Goal: Information Seeking & Learning: Check status

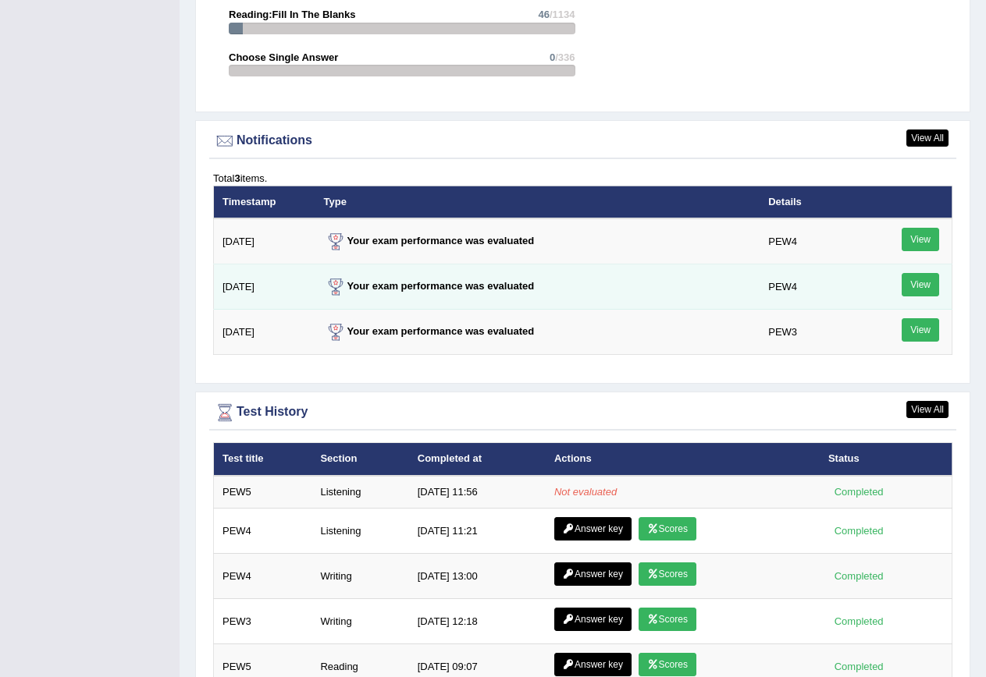
scroll to position [1951, 0]
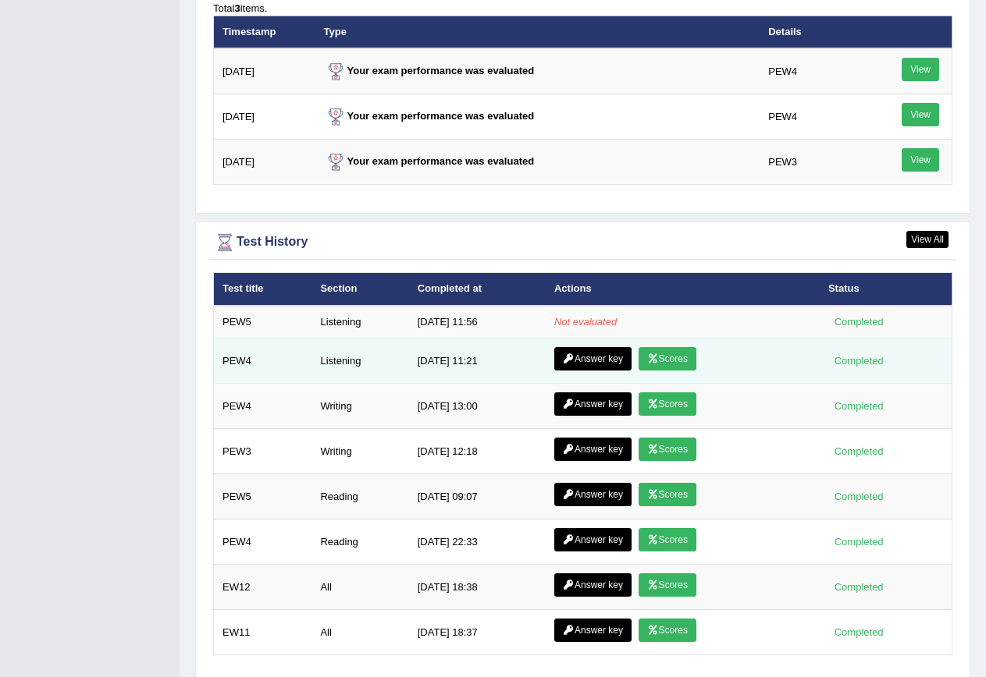
click at [669, 364] on link "Scores" at bounding box center [667, 358] width 58 height 23
click at [564, 356] on icon at bounding box center [569, 358] width 12 height 9
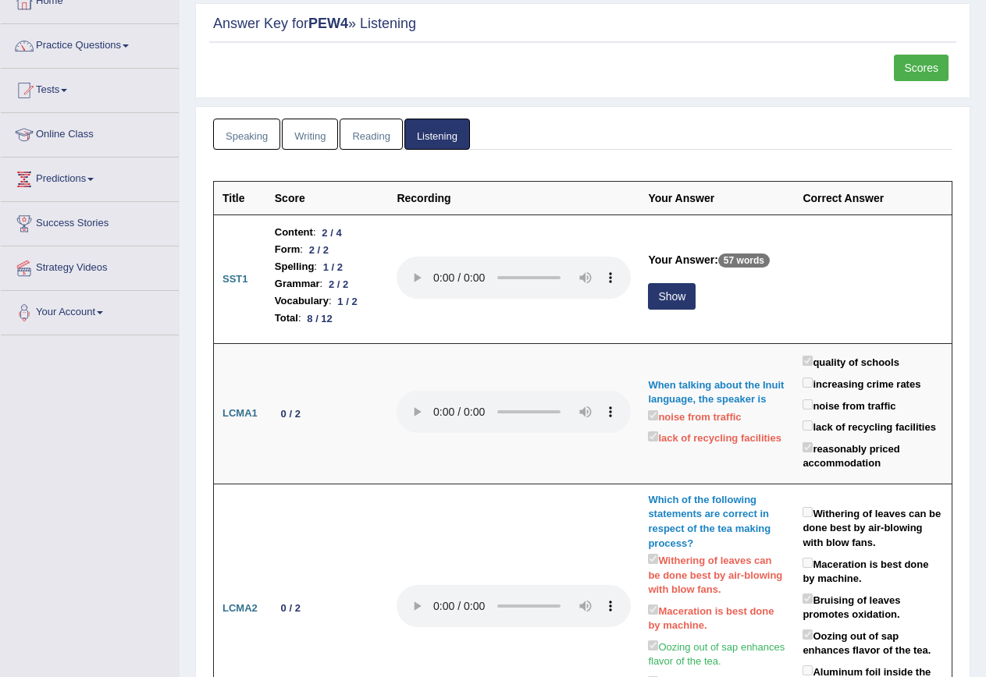
scroll to position [156, 0]
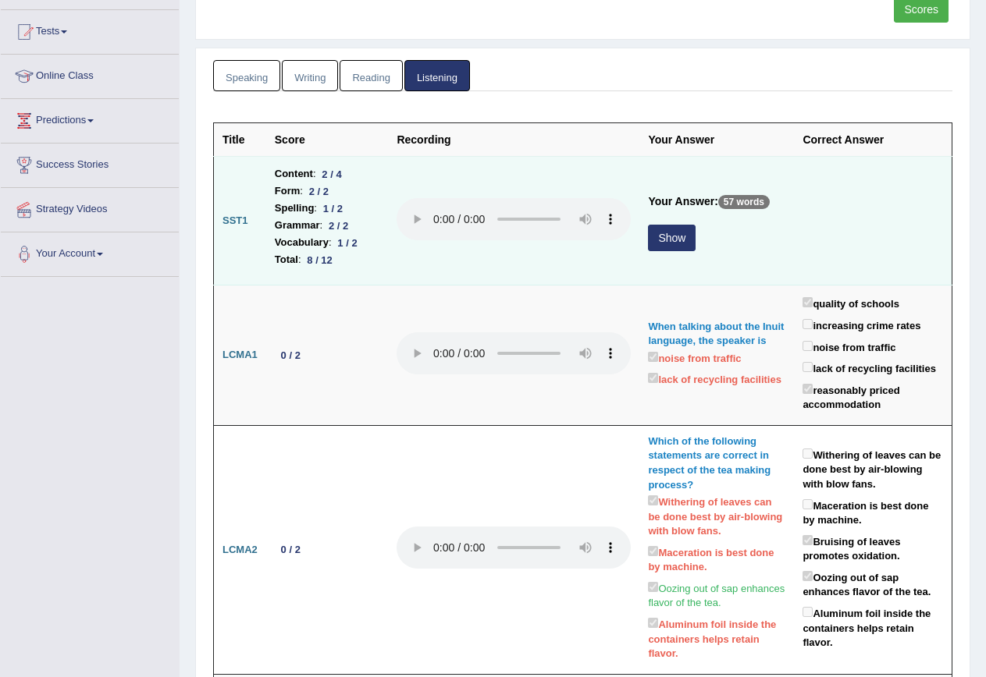
click at [663, 240] on button "Show" at bounding box center [672, 238] width 48 height 27
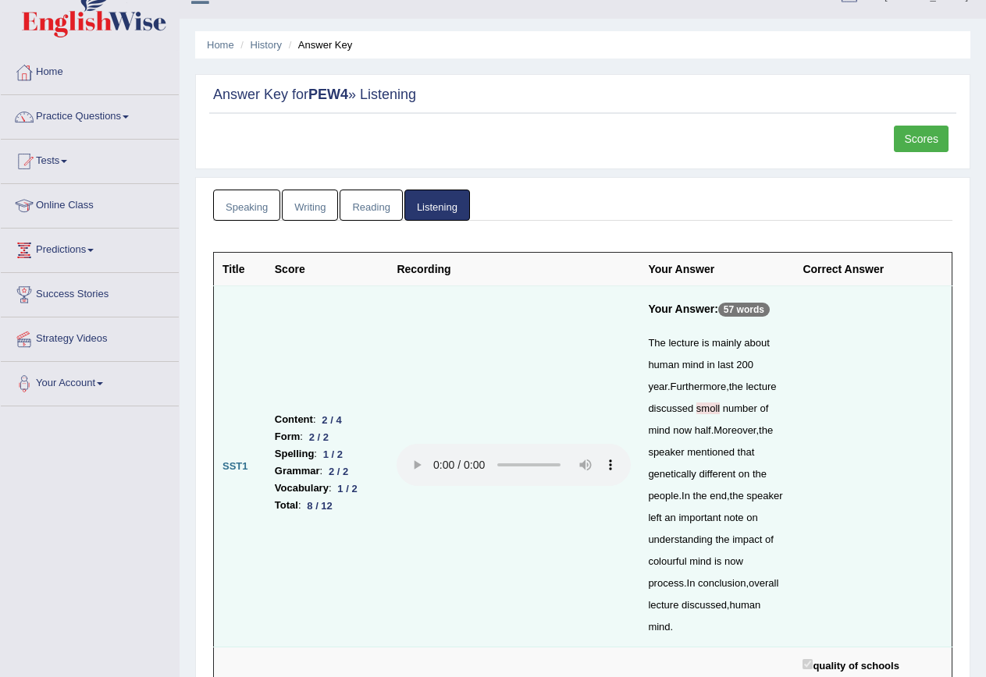
scroll to position [0, 0]
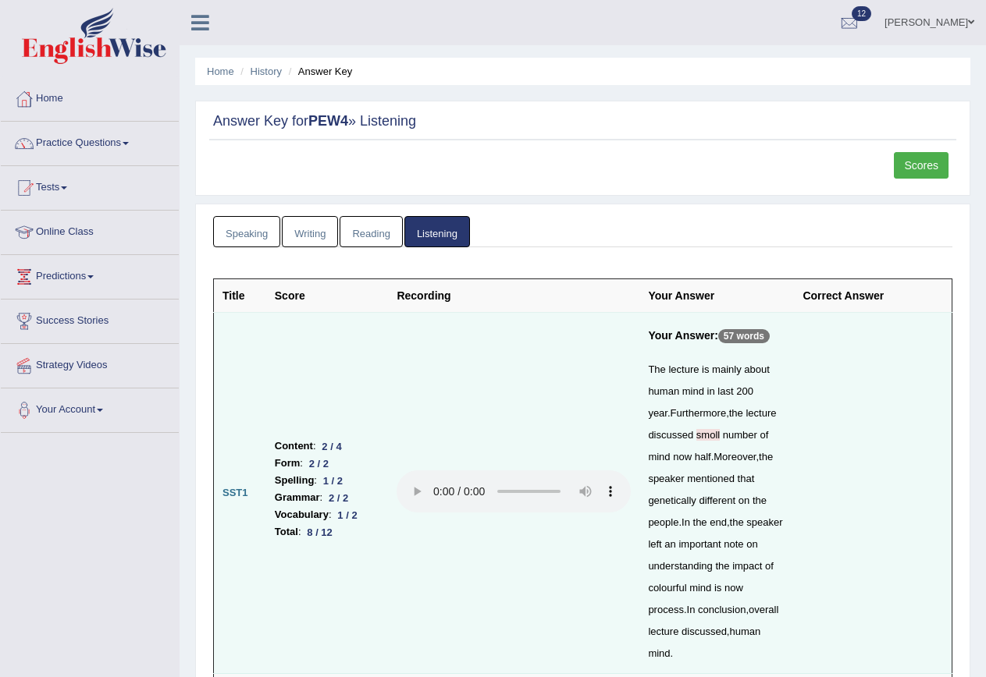
click at [926, 174] on link "Scores" at bounding box center [921, 165] width 55 height 27
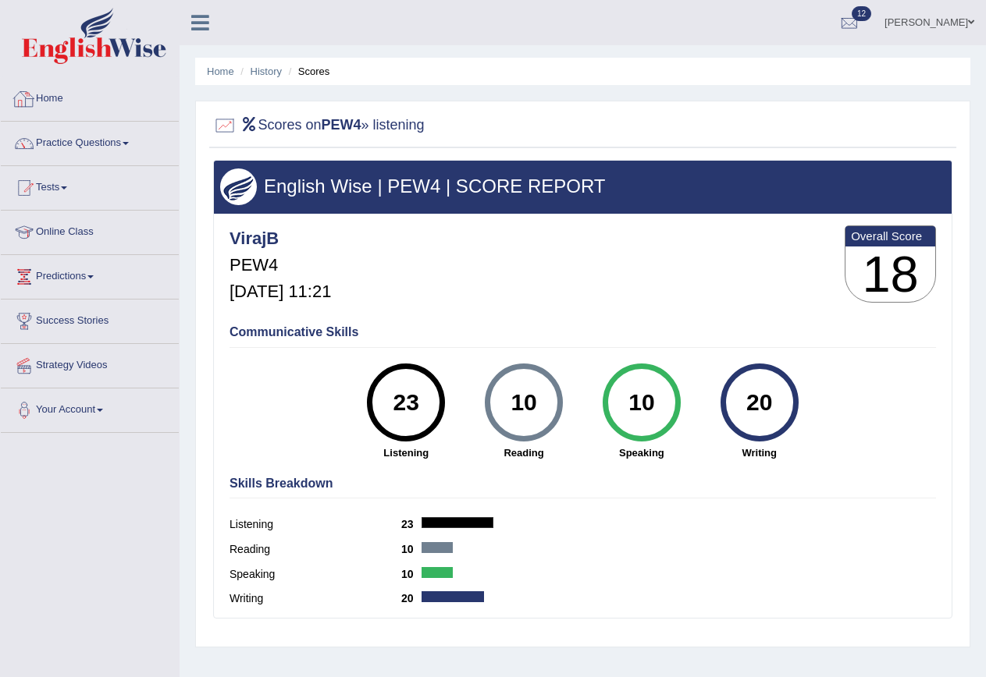
click at [54, 101] on link "Home" at bounding box center [90, 96] width 178 height 39
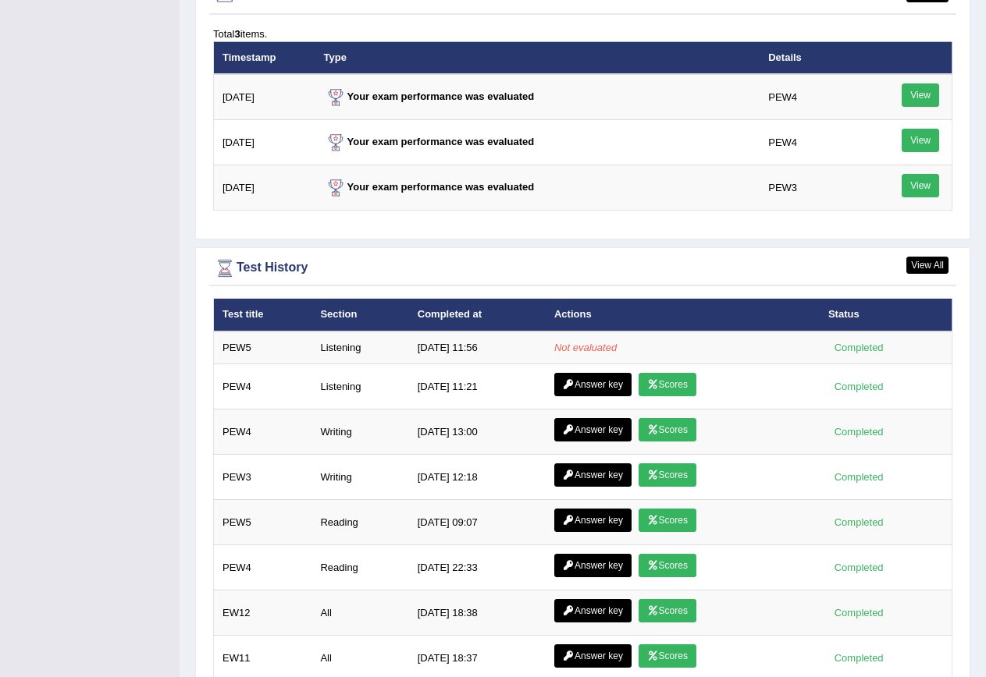
scroll to position [1951, 0]
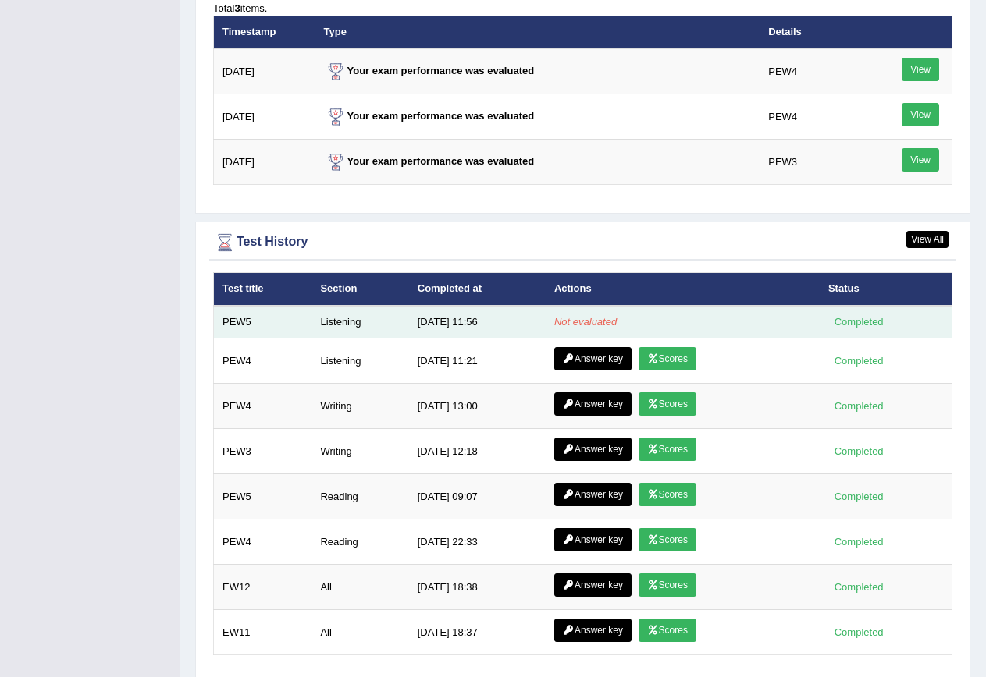
click at [347, 323] on td "Listening" at bounding box center [359, 322] width 97 height 33
click at [587, 321] on em "Not evaluated" at bounding box center [585, 322] width 62 height 12
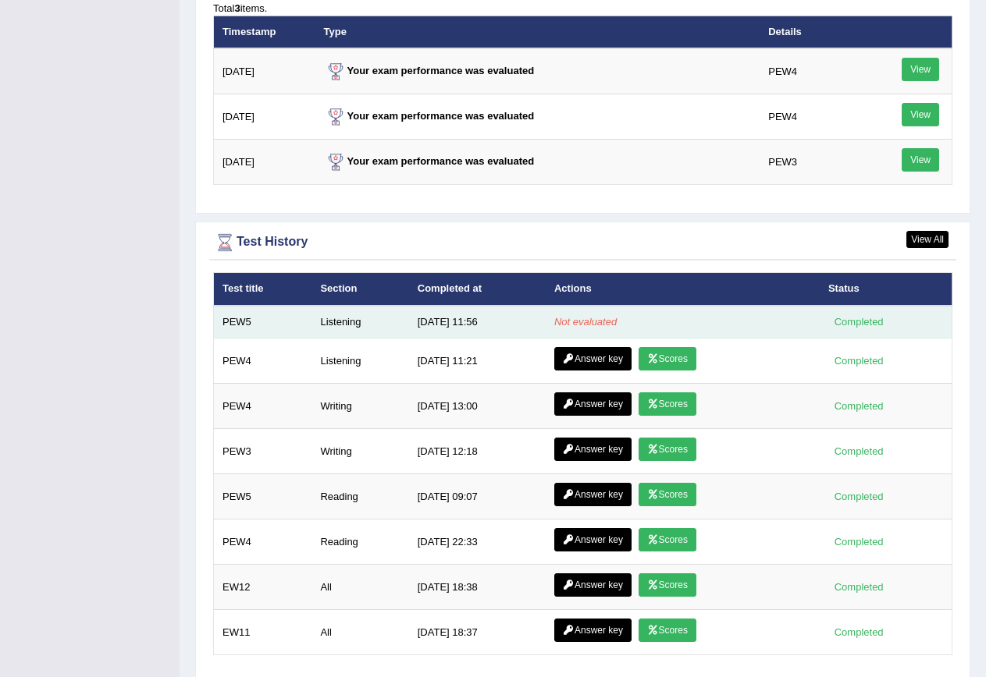
click at [587, 321] on em "Not evaluated" at bounding box center [585, 322] width 62 height 12
click at [874, 327] on div "Completed" at bounding box center [858, 322] width 61 height 16
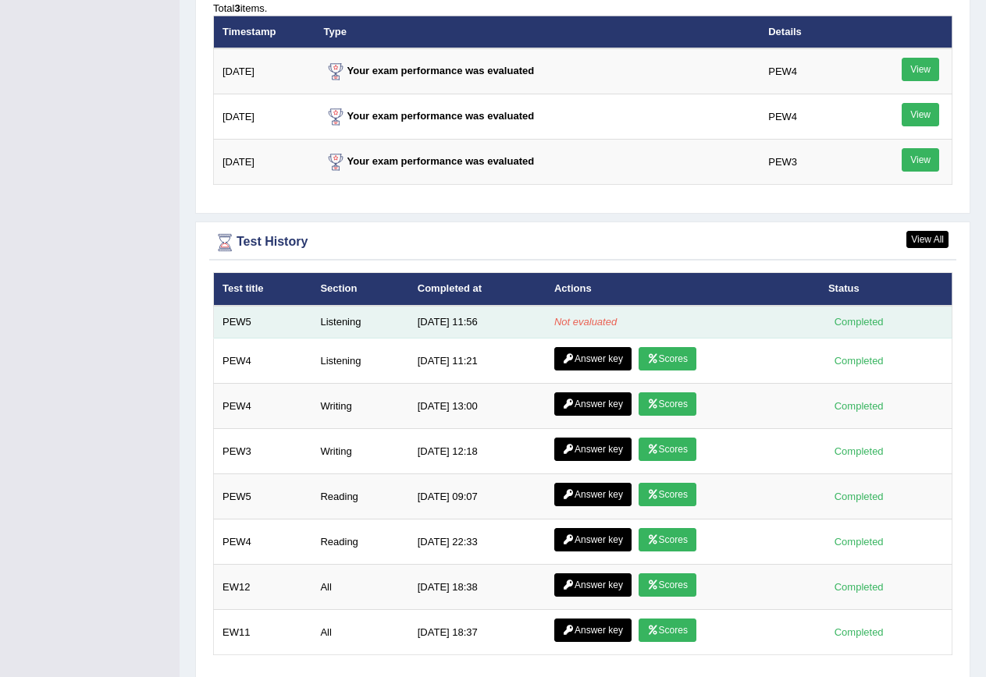
click at [339, 320] on td "Listening" at bounding box center [359, 322] width 97 height 33
click at [340, 320] on td "Listening" at bounding box center [359, 322] width 97 height 33
click at [445, 327] on td "[DATE] 11:56" at bounding box center [477, 322] width 137 height 33
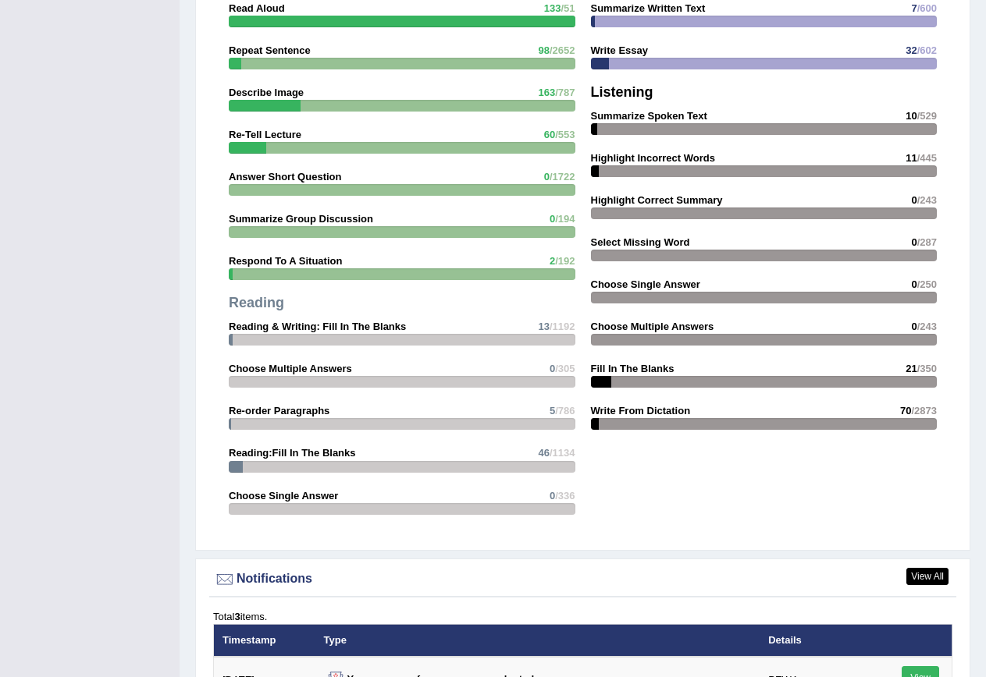
scroll to position [1146, 0]
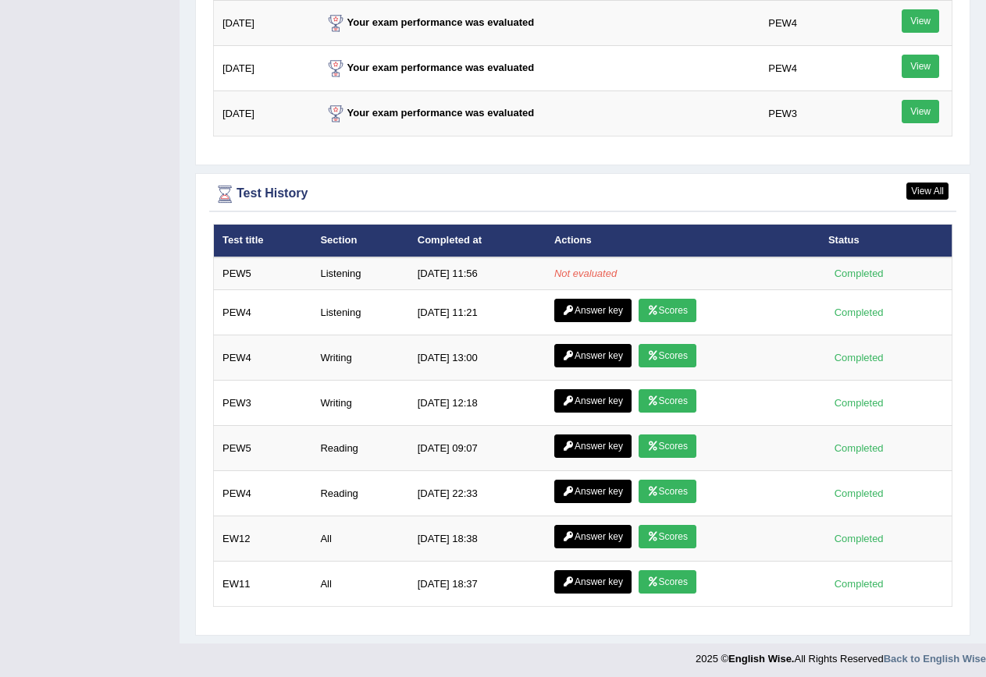
scroll to position [2004, 0]
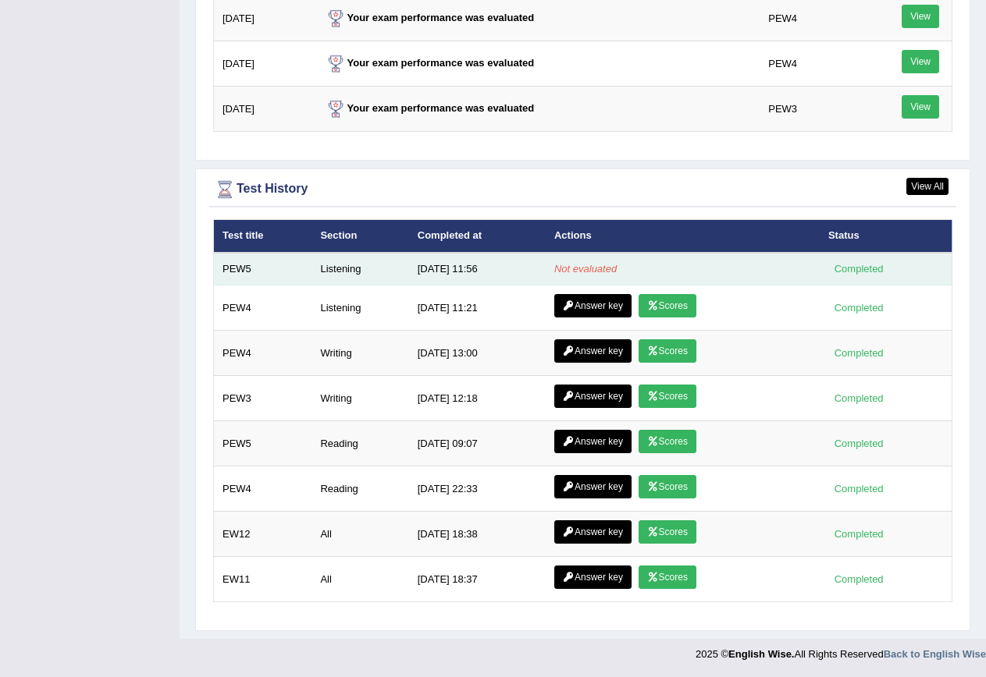
click at [630, 273] on td "Not evaluated" at bounding box center [683, 269] width 274 height 33
click at [858, 274] on div "Completed" at bounding box center [858, 269] width 61 height 16
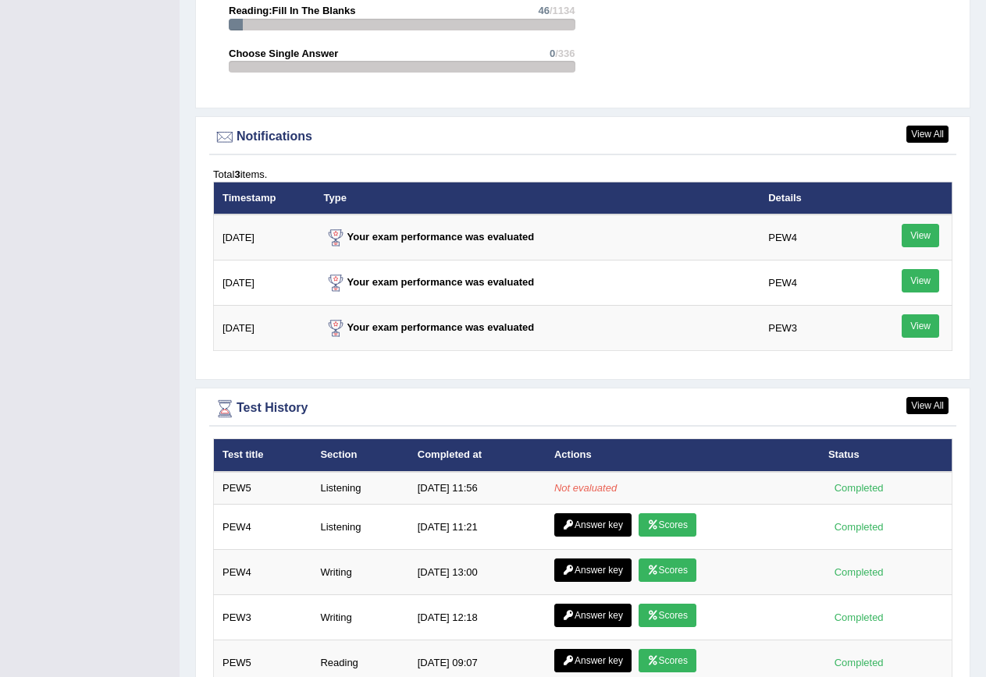
scroll to position [1951, 0]
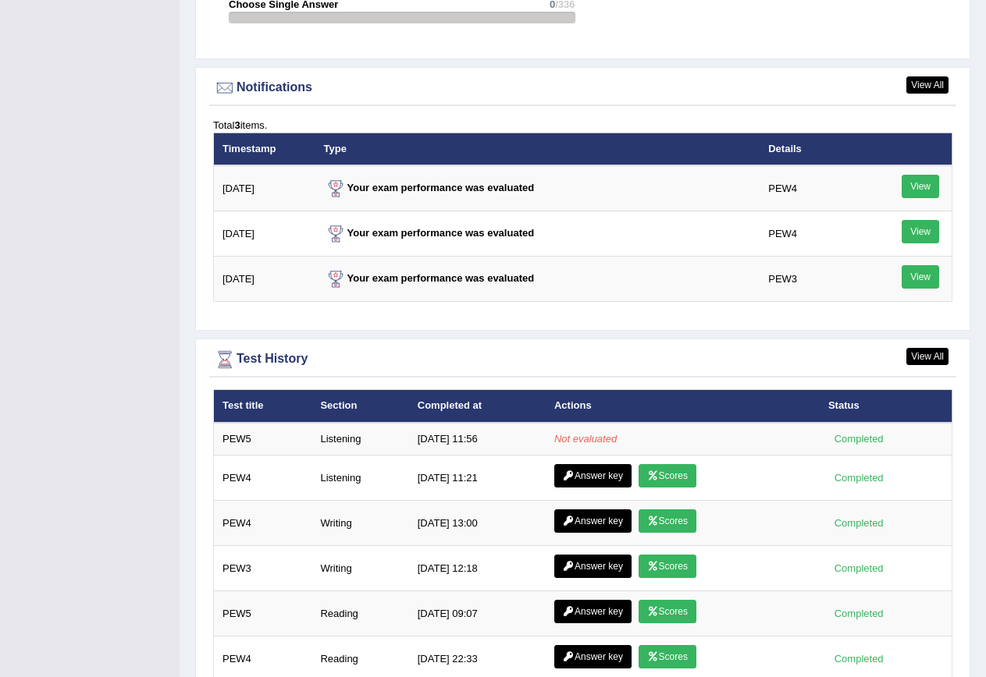
scroll to position [1873, 0]
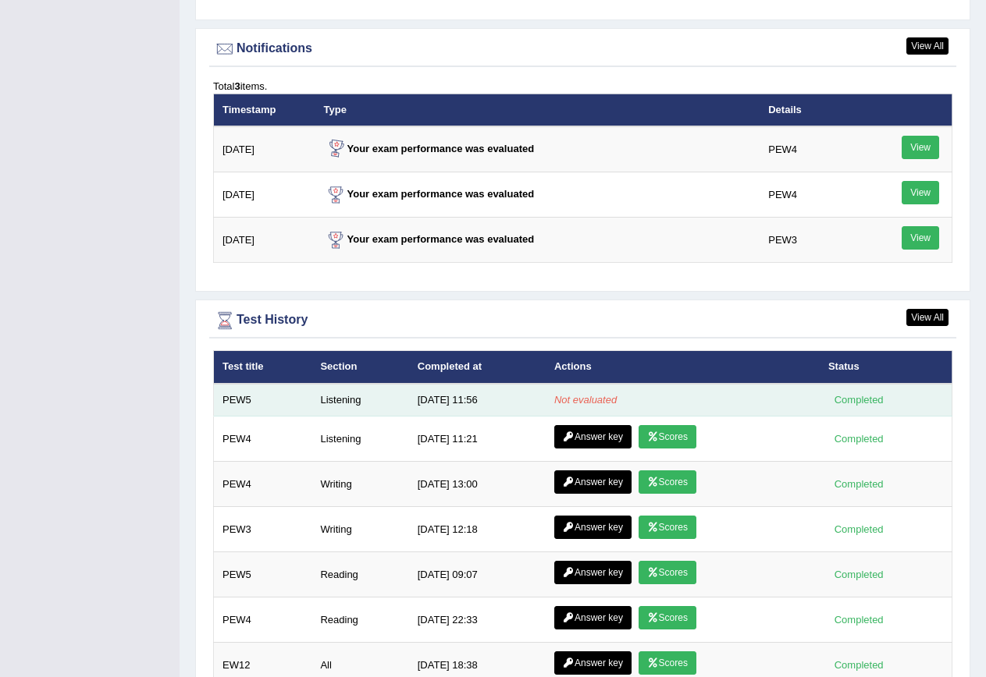
click at [515, 406] on td "9/6/25 11:56" at bounding box center [477, 400] width 137 height 33
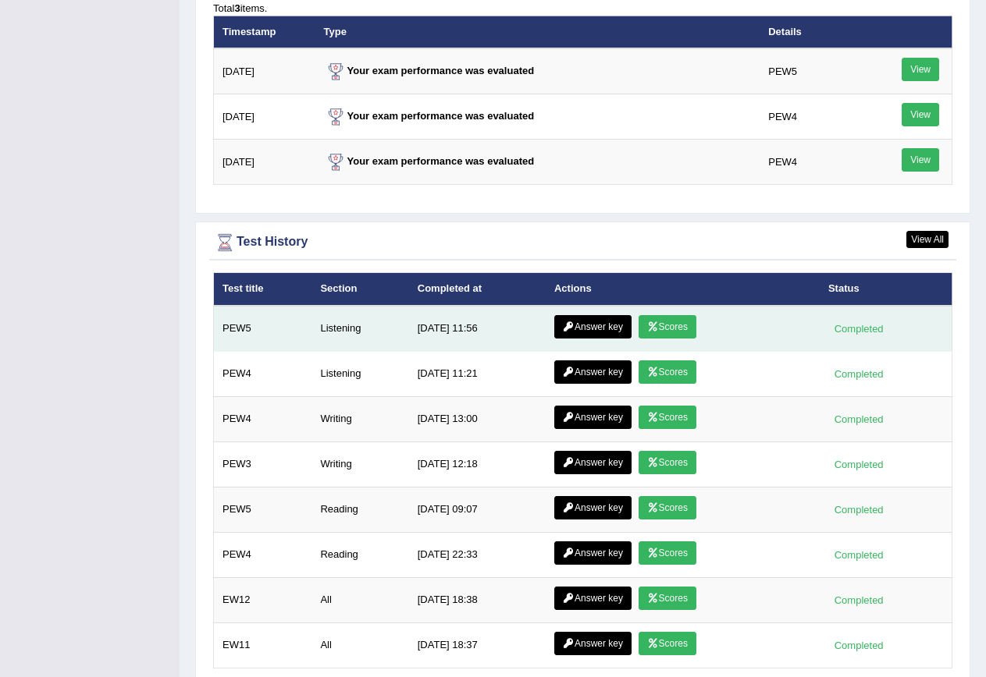
click at [682, 330] on link "Scores" at bounding box center [667, 326] width 58 height 23
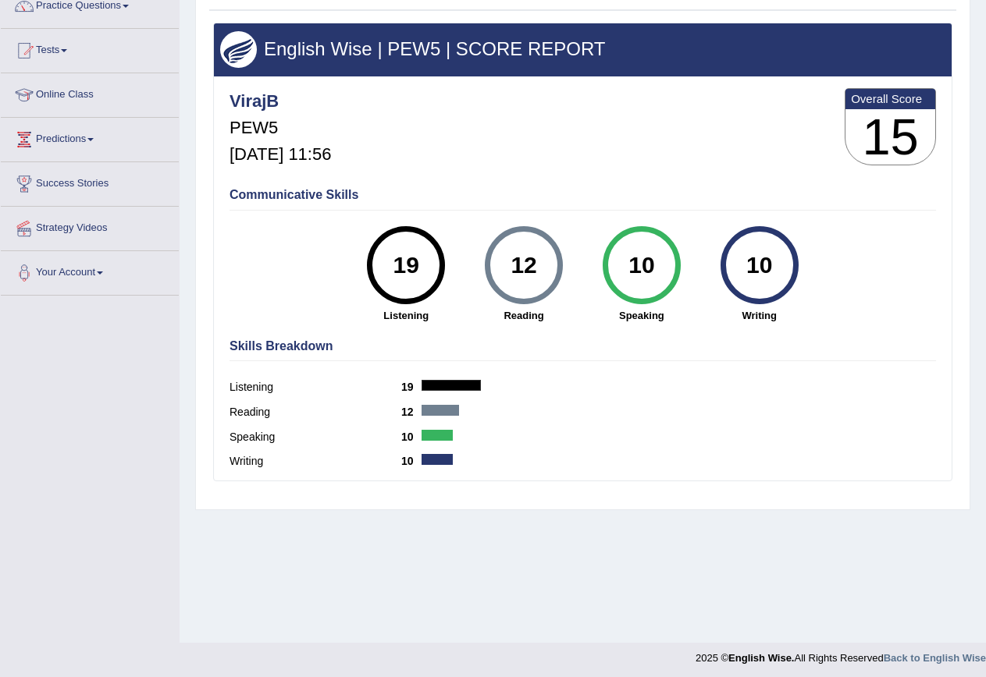
scroll to position [142, 0]
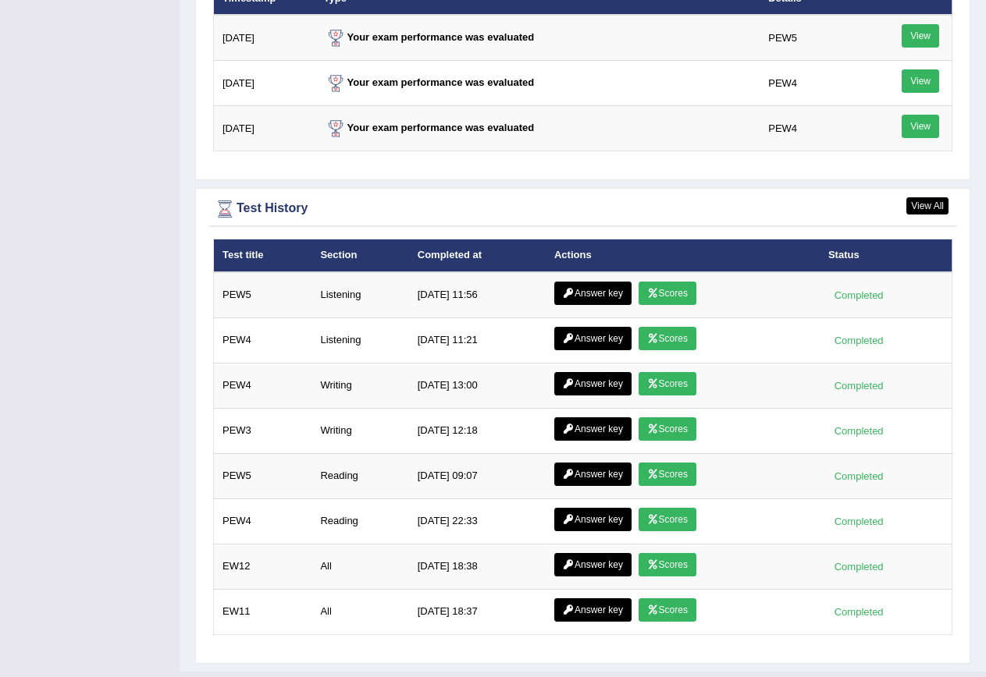
scroll to position [2018, 0]
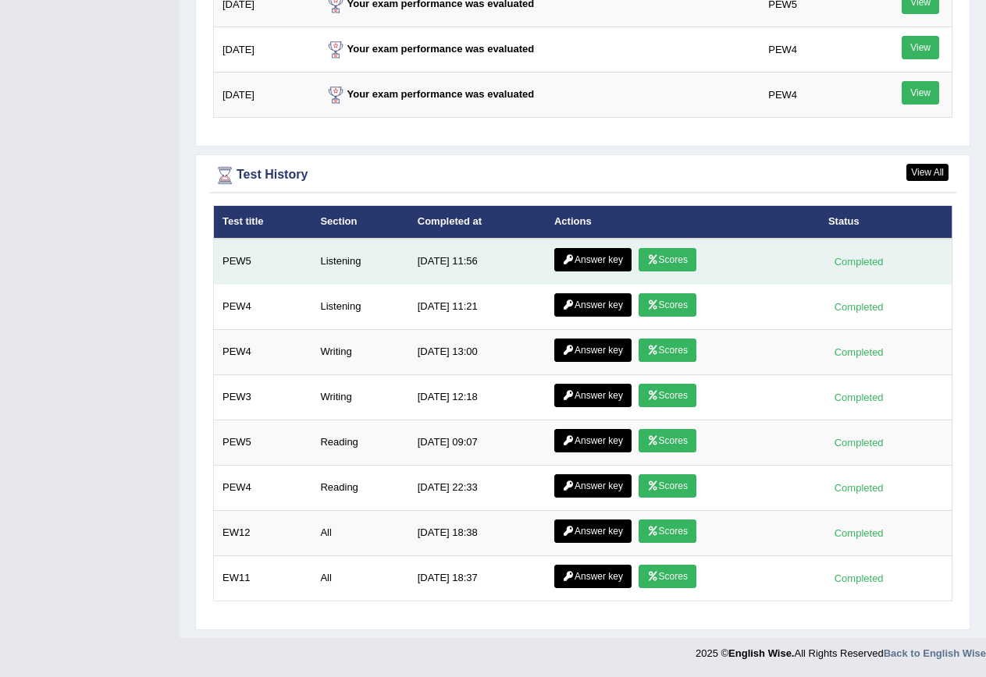
click at [588, 260] on link "Answer key" at bounding box center [592, 259] width 77 height 23
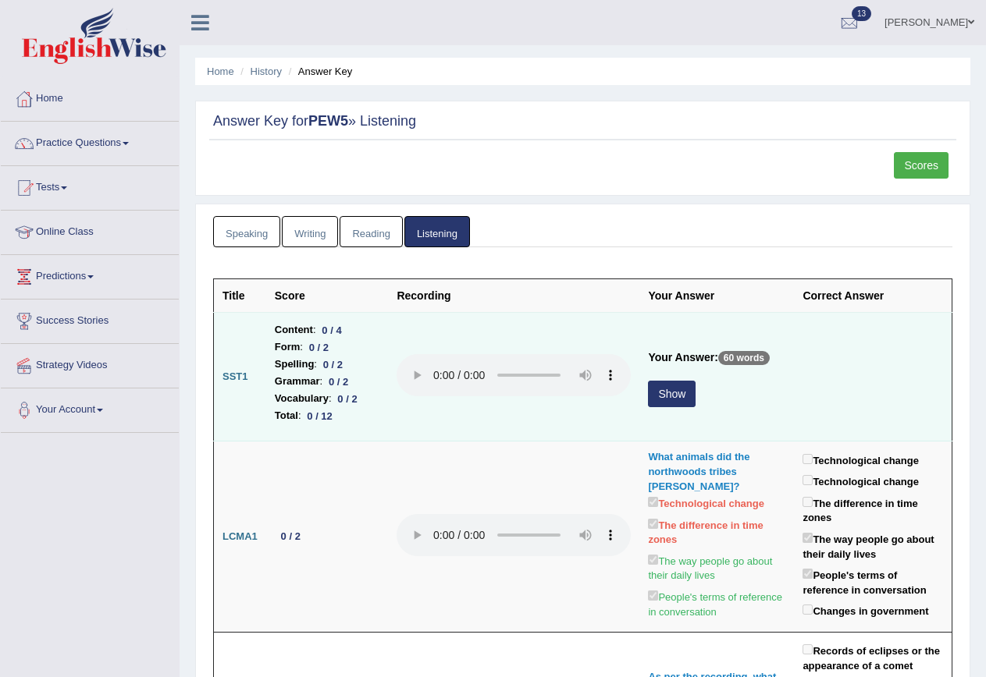
click at [660, 393] on button "Show" at bounding box center [672, 394] width 48 height 27
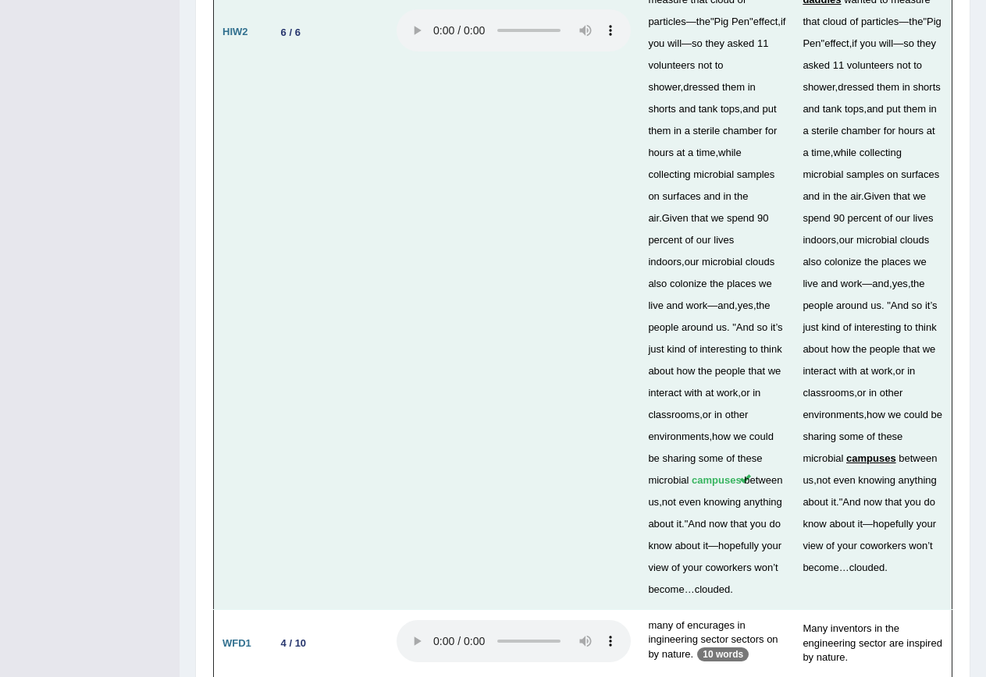
scroll to position [5085, 0]
